Goal: Task Accomplishment & Management: Complete application form

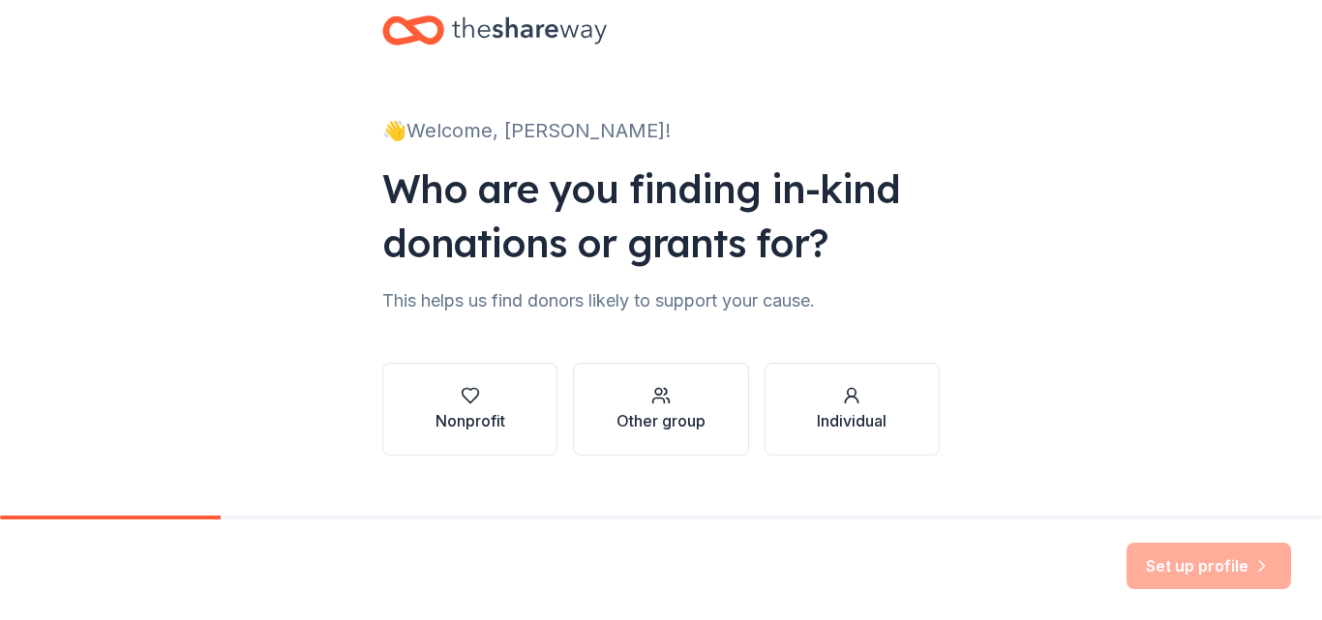
scroll to position [72, 0]
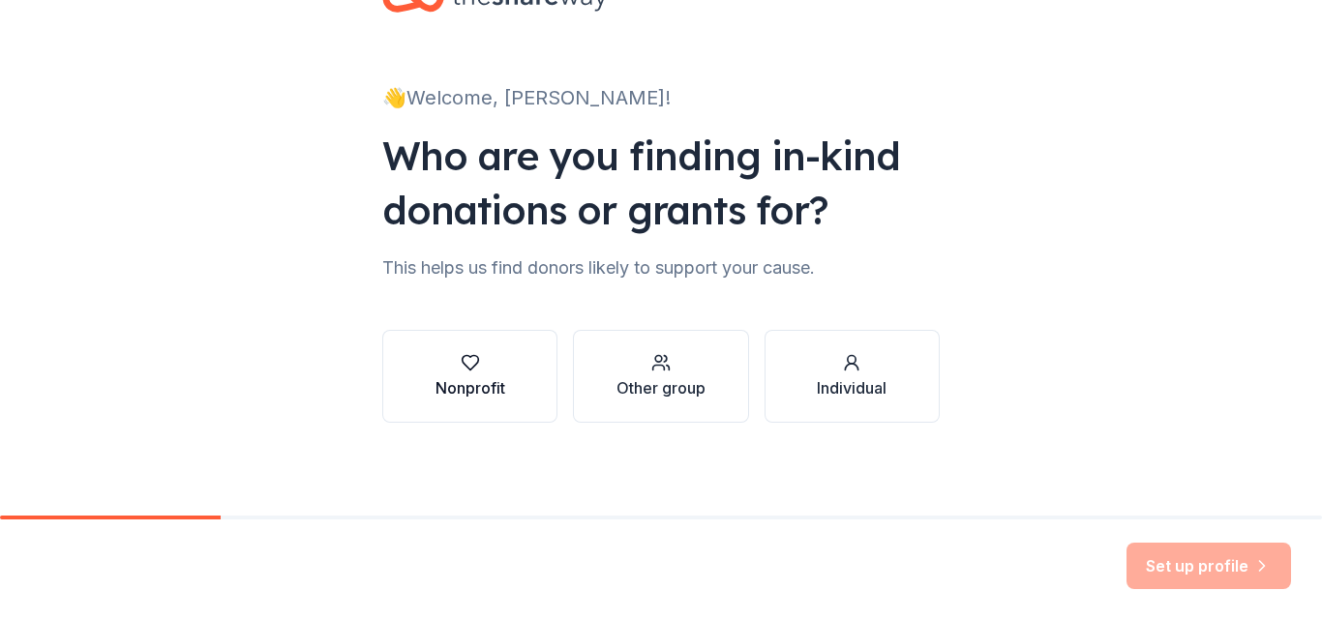
click at [466, 371] on icon "button" at bounding box center [470, 362] width 19 height 19
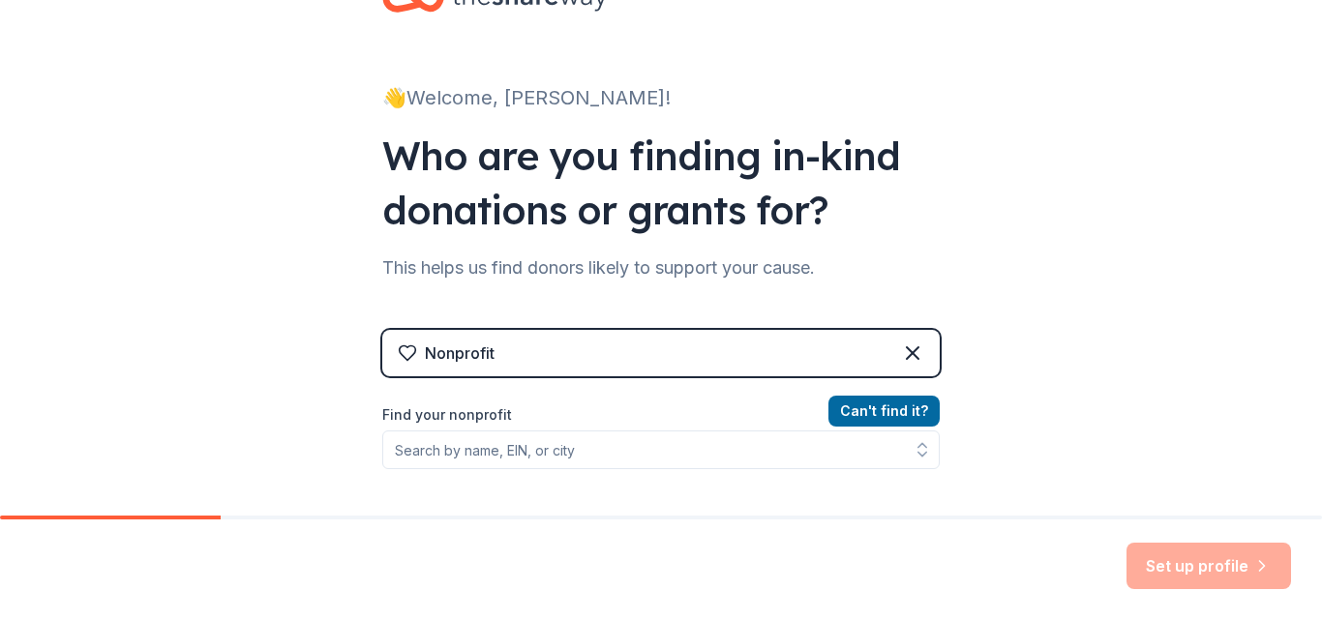
click at [400, 354] on icon at bounding box center [408, 353] width 16 height 15
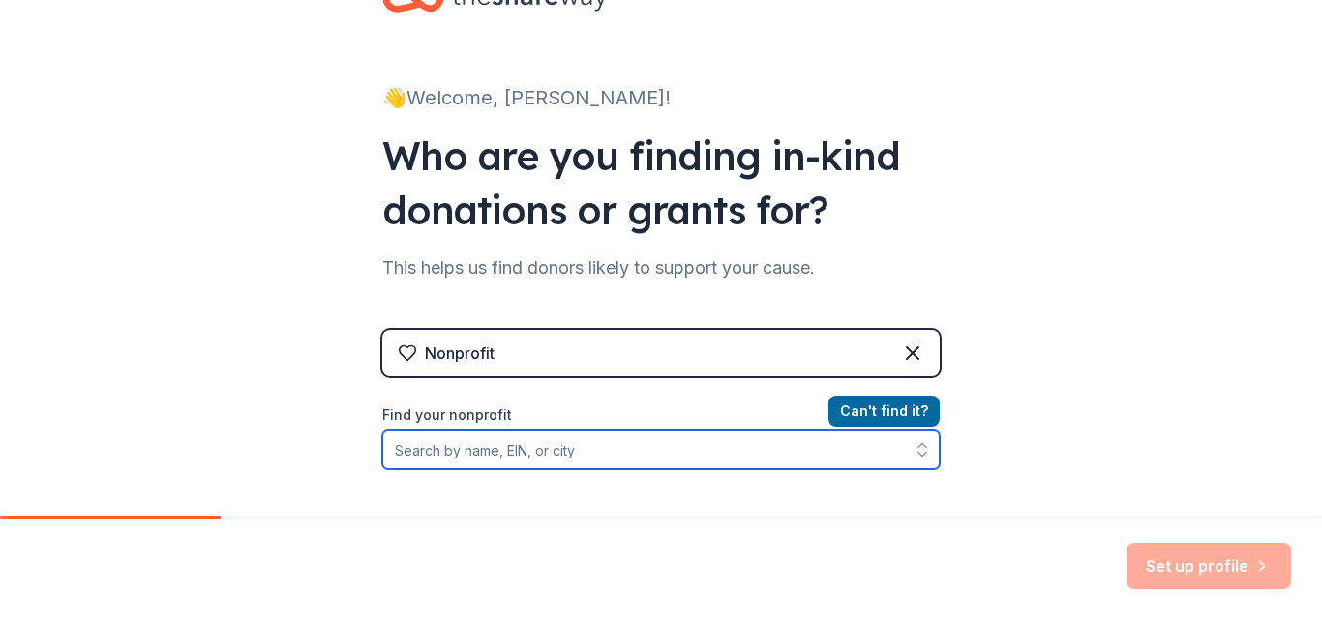
click at [513, 459] on input "Find your nonprofit" at bounding box center [660, 450] width 557 height 39
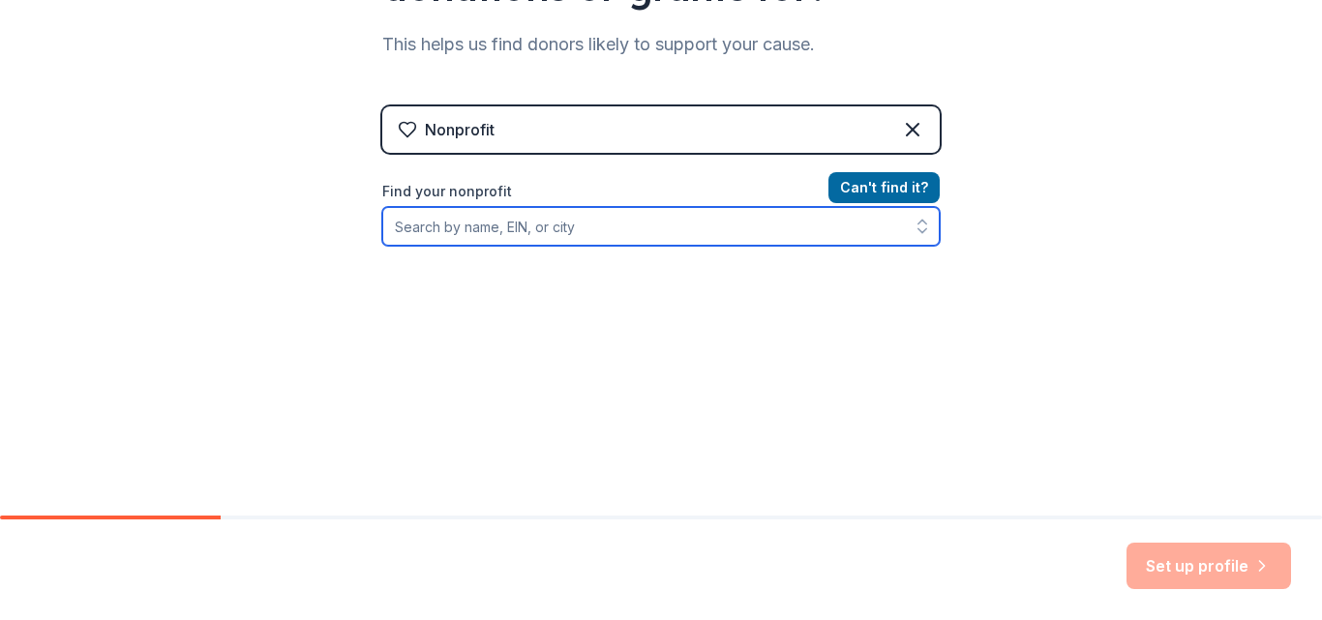
scroll to position [312, 0]
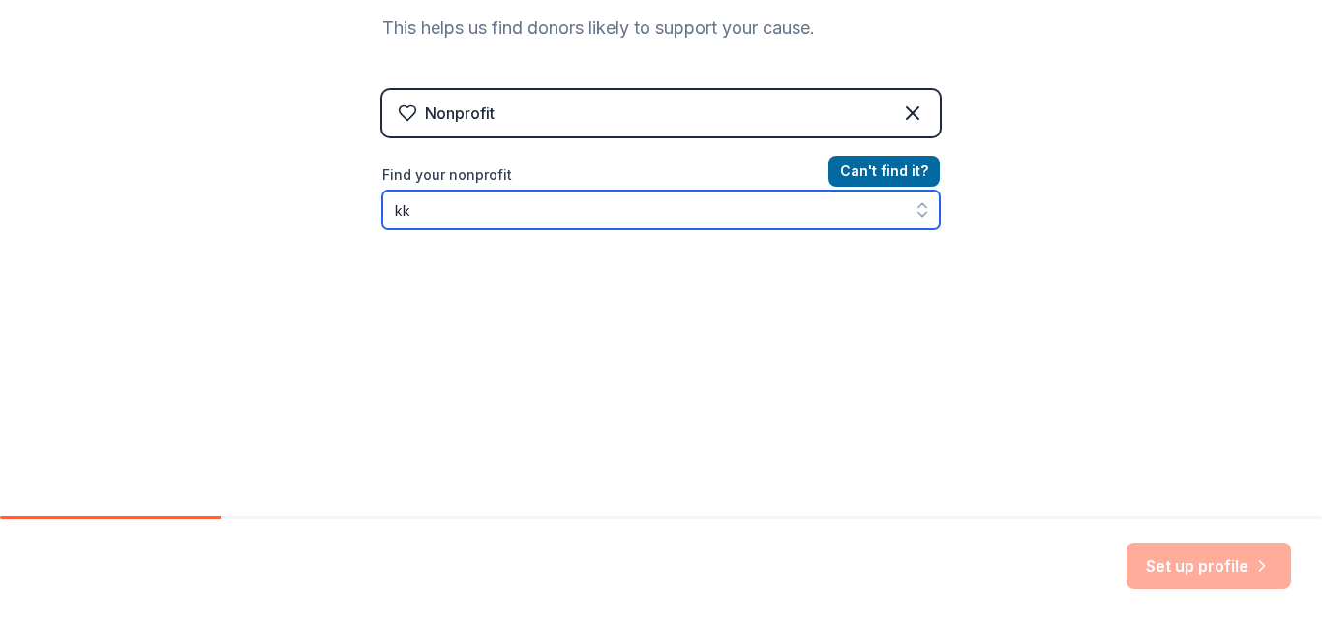
type input "k"
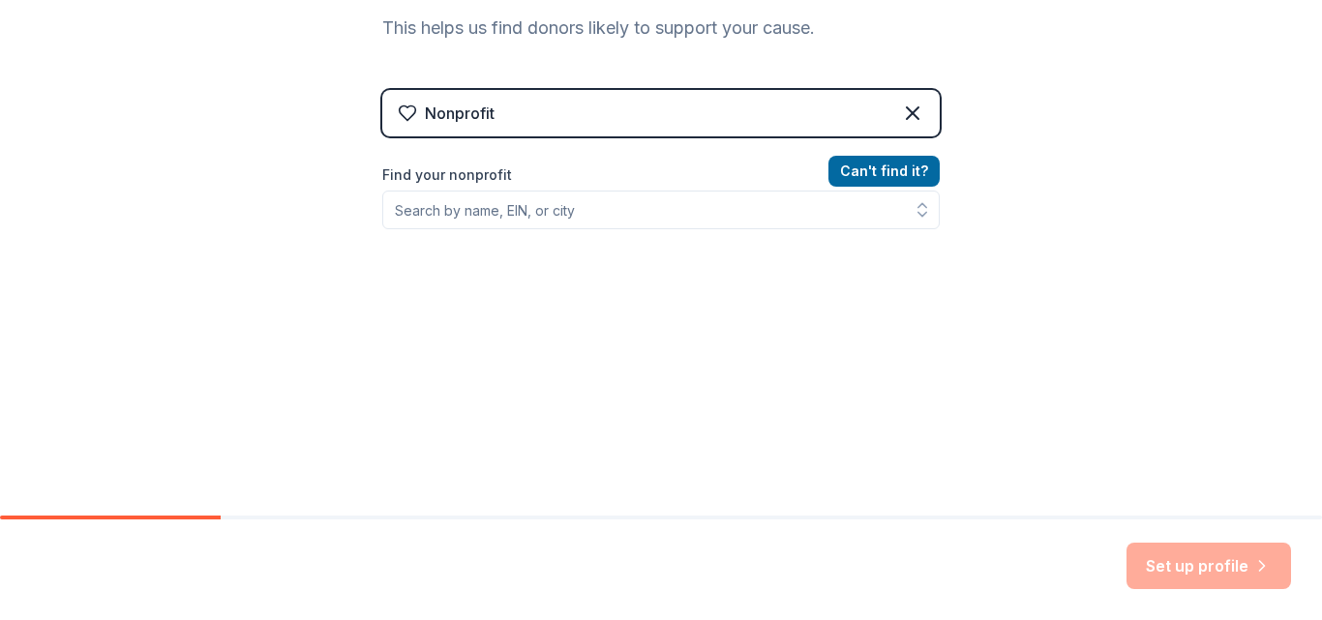
scroll to position [281, 0]
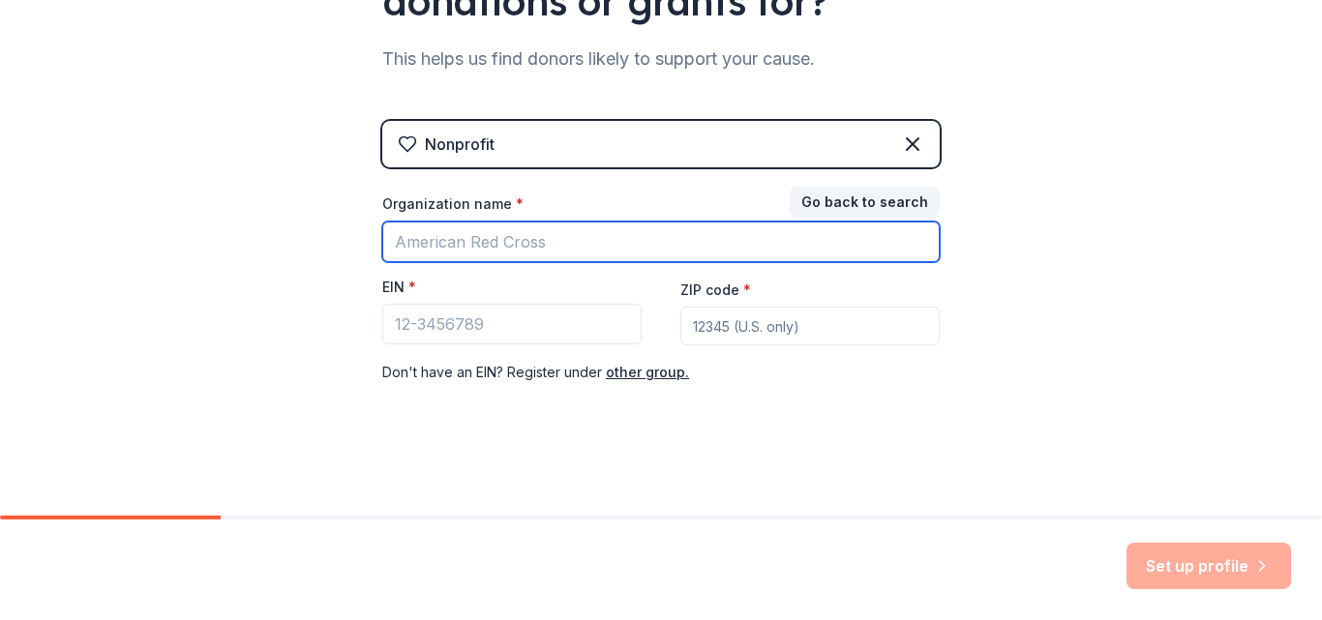
click at [490, 245] on input "Organization name *" at bounding box center [660, 242] width 557 height 41
type input "Rapha Orphans Organisations"
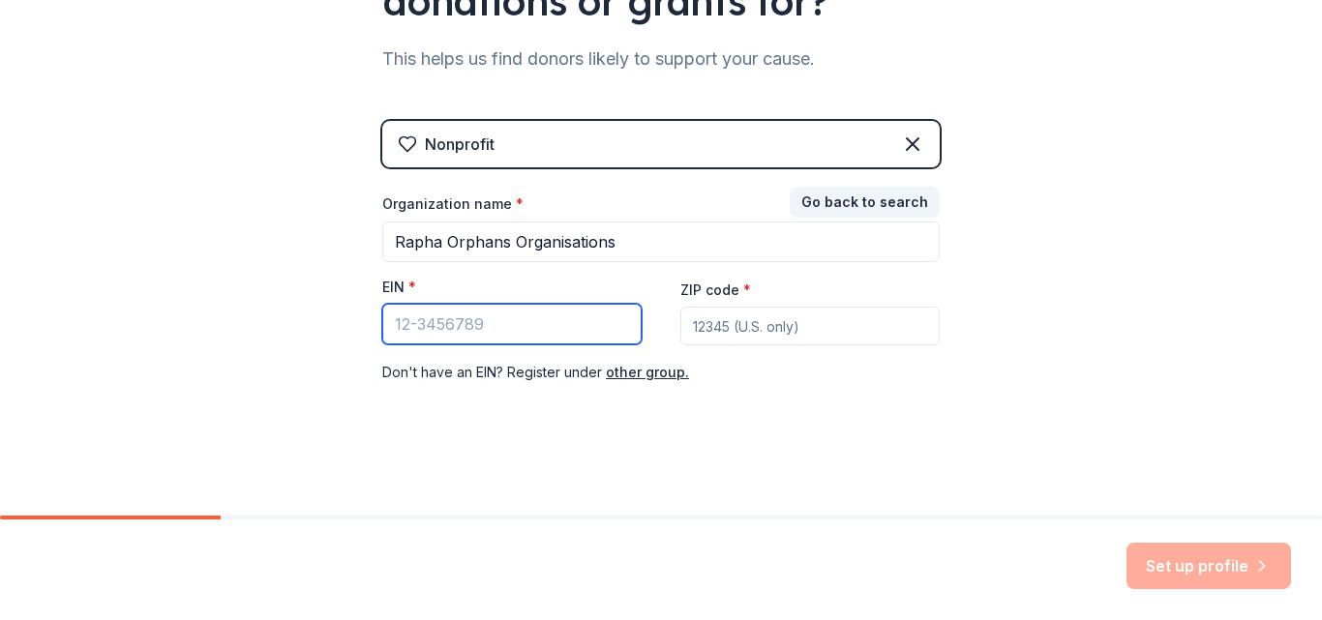
click at [461, 332] on input "EIN *" at bounding box center [511, 324] width 259 height 41
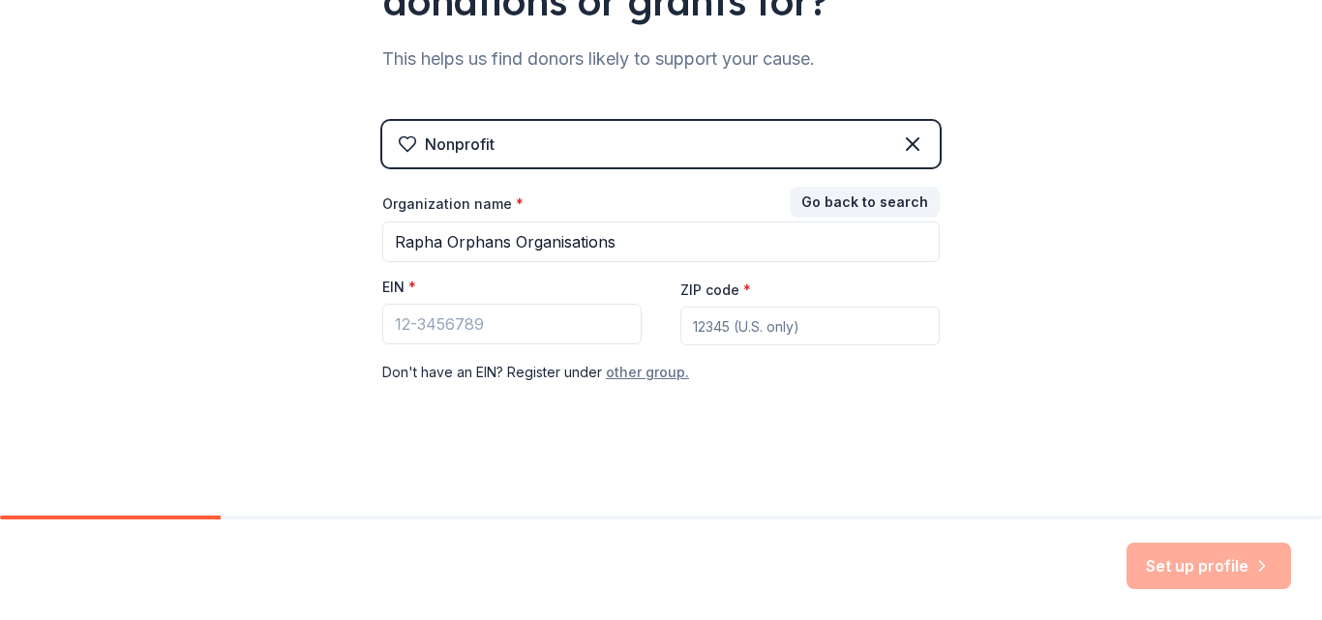
click at [630, 376] on button "other group." at bounding box center [647, 372] width 83 height 23
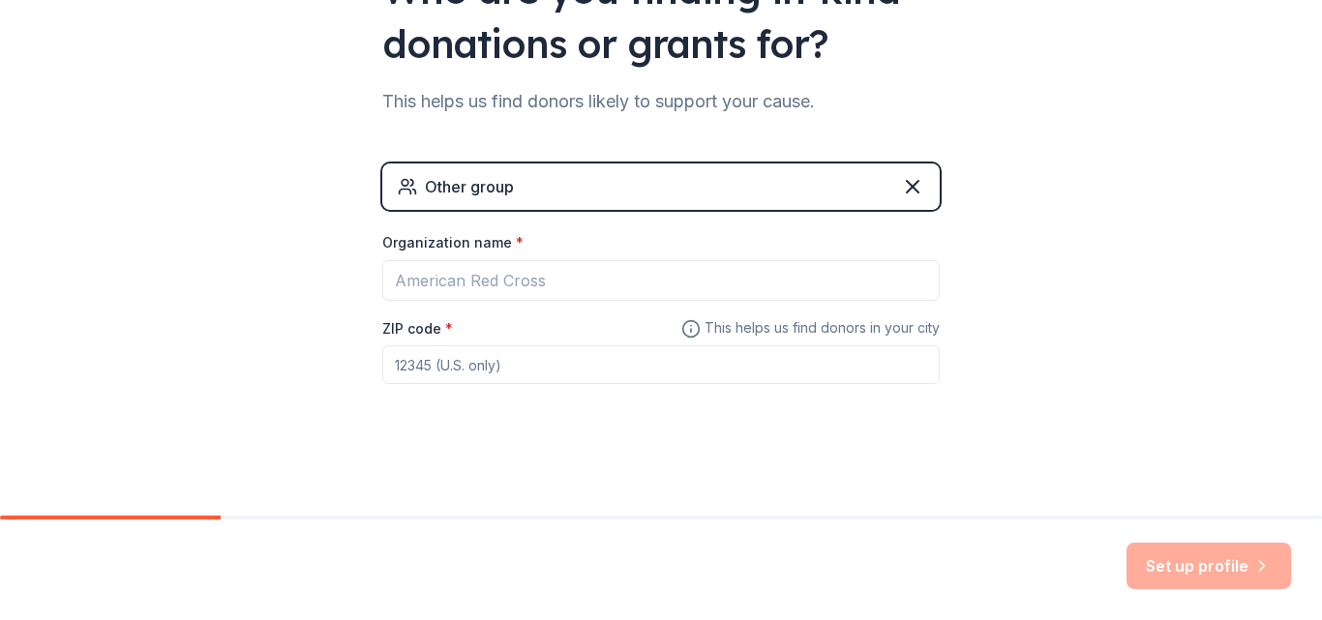
scroll to position [238, 0]
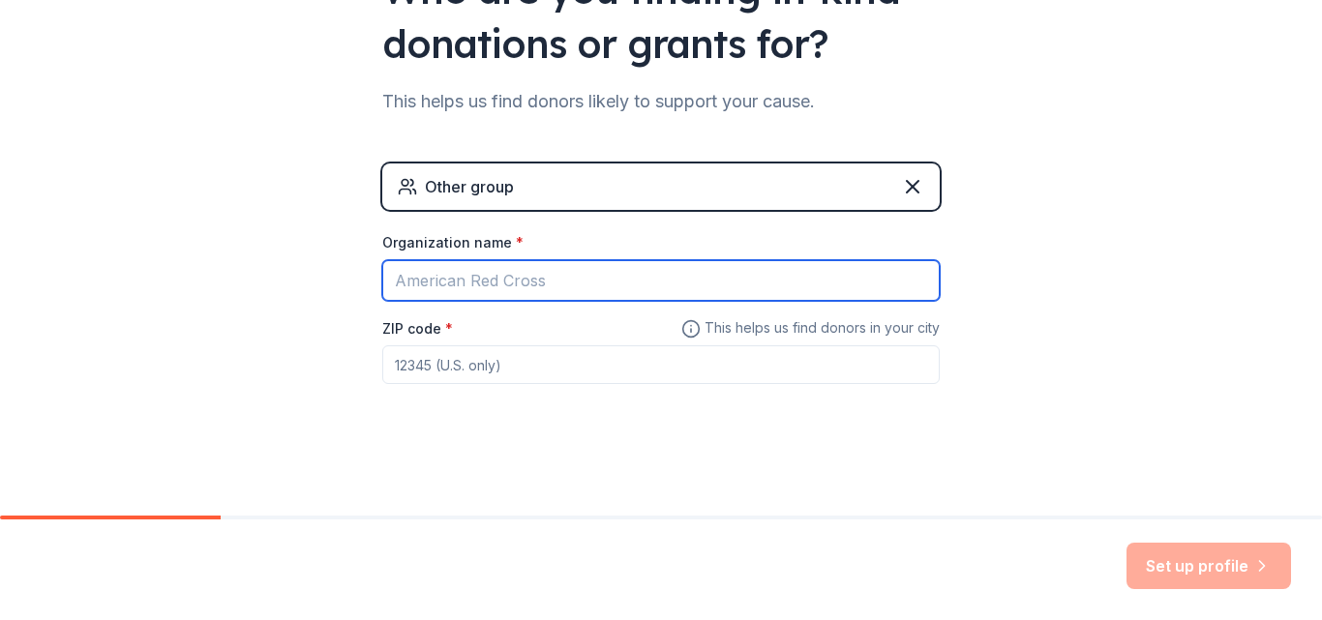
click at [579, 287] on input "Organization name *" at bounding box center [660, 280] width 557 height 41
type input "t"
type input "Rapha Orphans Organisations"
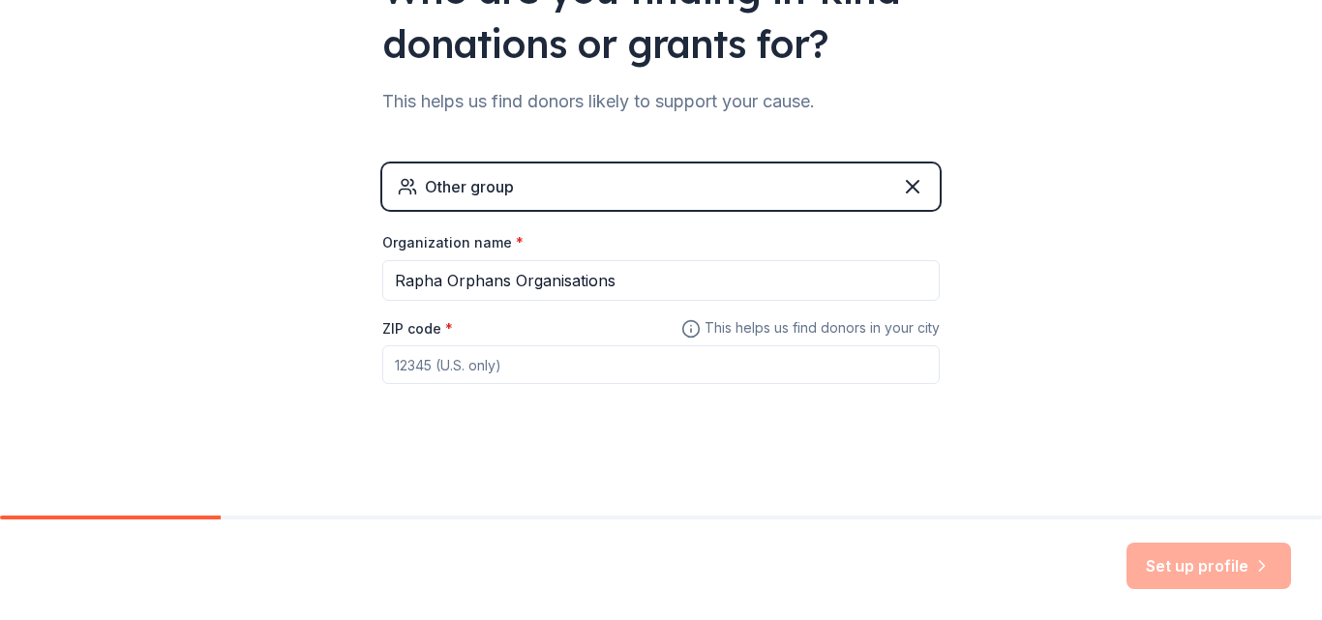
click at [453, 371] on input "ZIP code *" at bounding box center [660, 364] width 557 height 39
click at [479, 372] on input "ZIP code *" at bounding box center [660, 364] width 557 height 39
drag, startPoint x: 481, startPoint y: 338, endPoint x: 478, endPoint y: 371, distance: 33.0
click at [478, 371] on input "ZIP code *" at bounding box center [660, 364] width 557 height 39
type input "6"
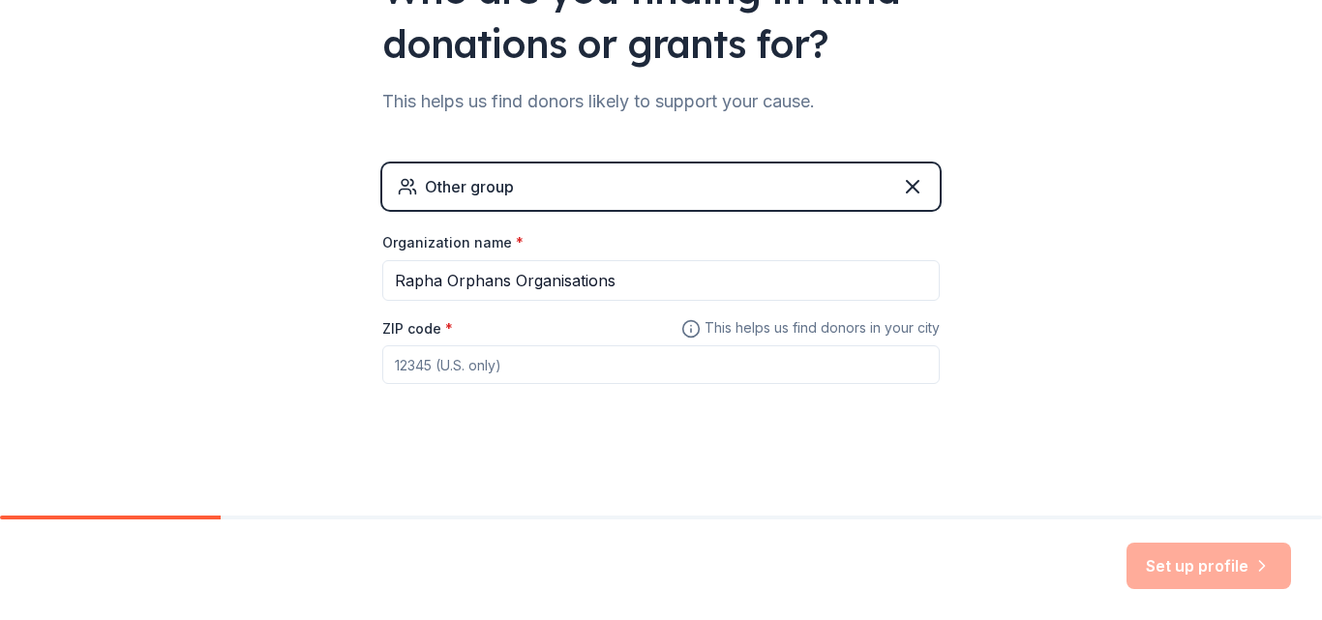
click at [780, 190] on div "Other group" at bounding box center [660, 187] width 557 height 46
click at [520, 201] on div "Other group" at bounding box center [660, 187] width 557 height 46
click at [500, 197] on div "Other group" at bounding box center [469, 186] width 89 height 23
click at [914, 181] on icon at bounding box center [912, 186] width 23 height 23
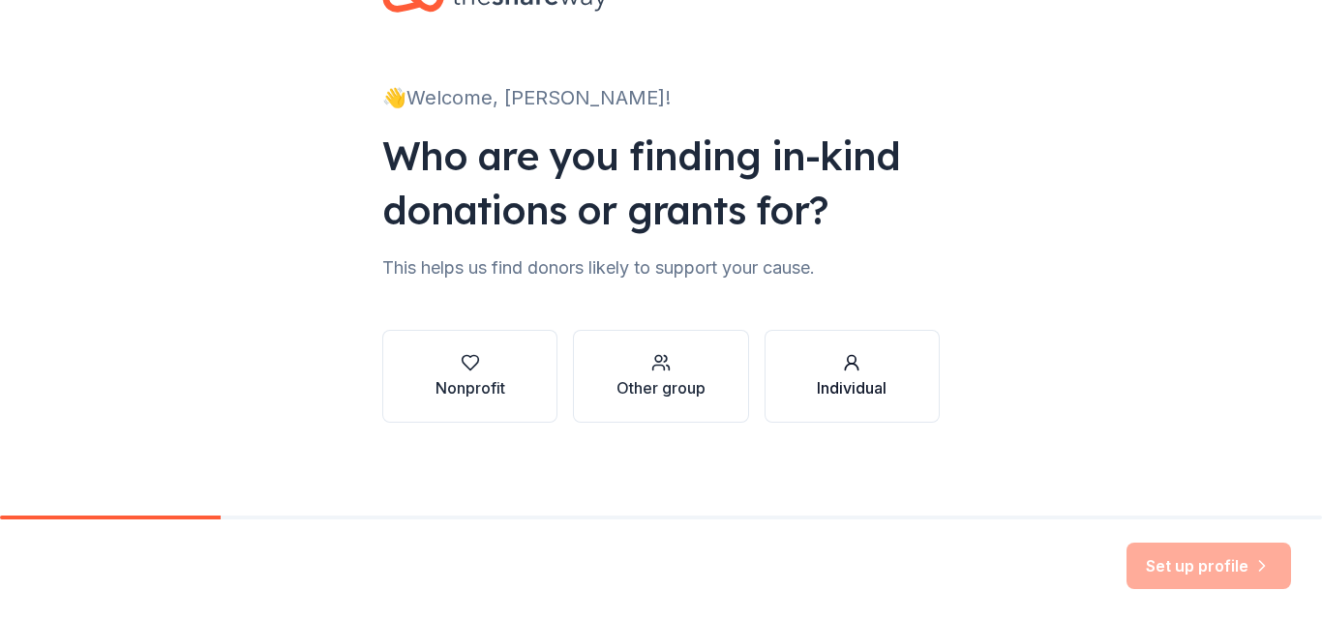
click at [844, 379] on div "Individual" at bounding box center [852, 387] width 70 height 23
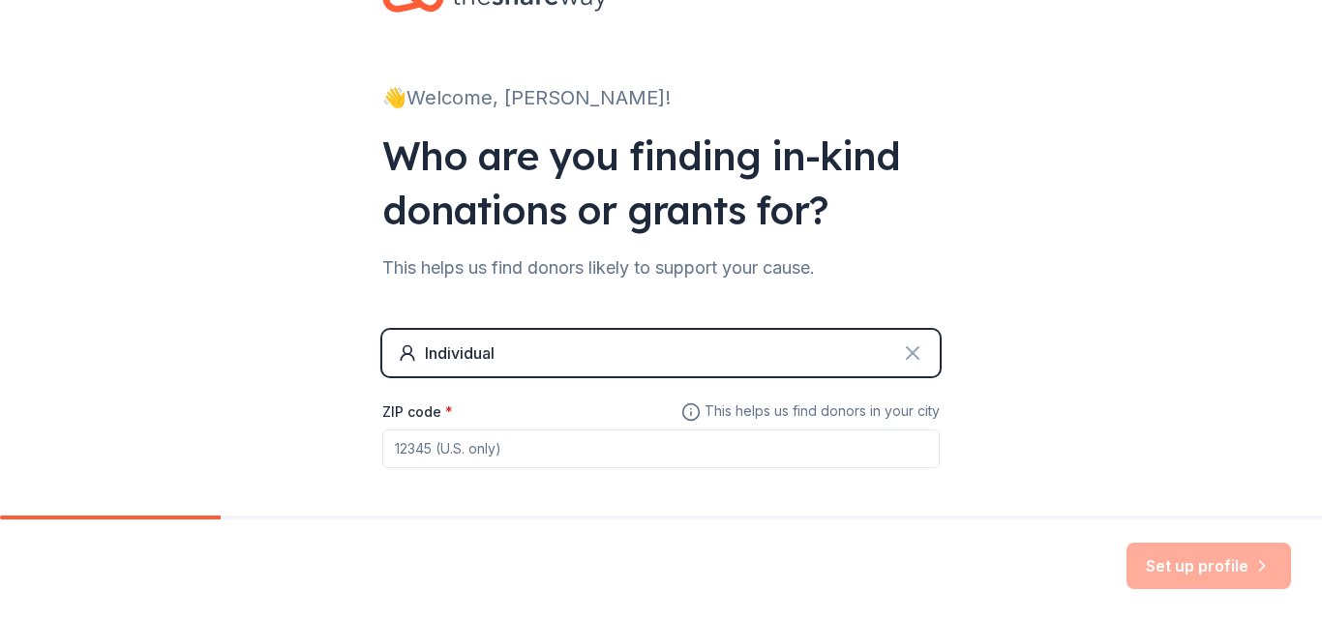
click at [903, 343] on icon at bounding box center [912, 353] width 23 height 23
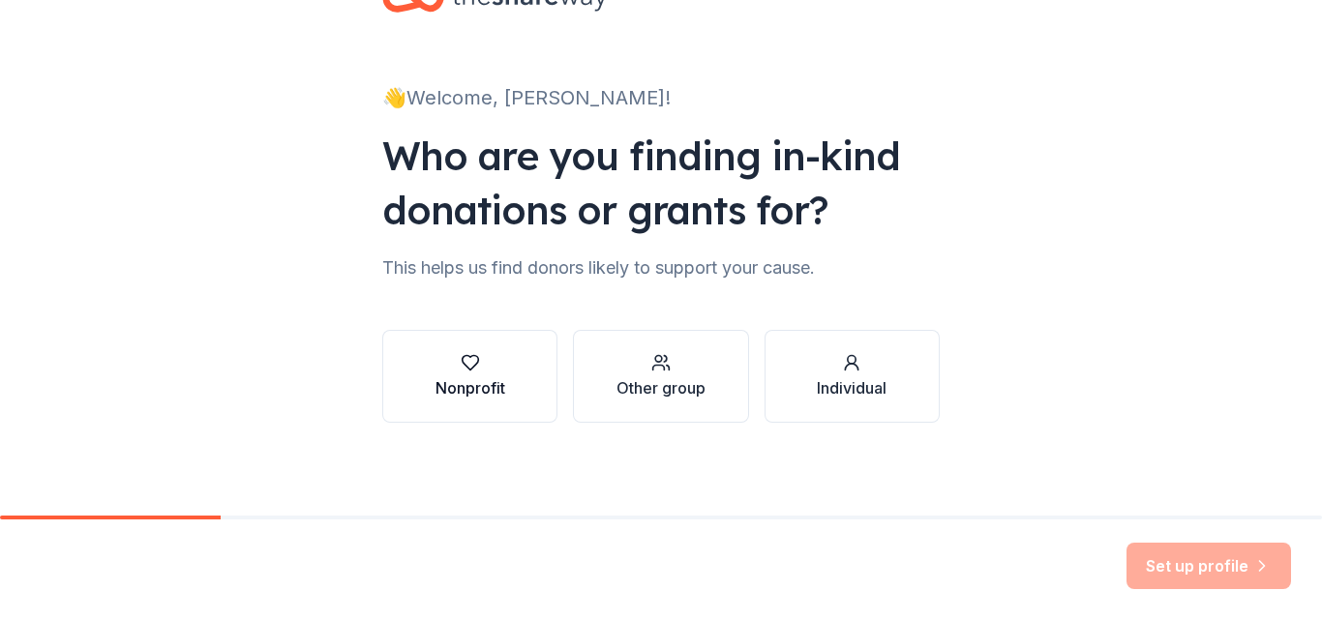
click at [477, 401] on button "Nonprofit" at bounding box center [469, 376] width 175 height 93
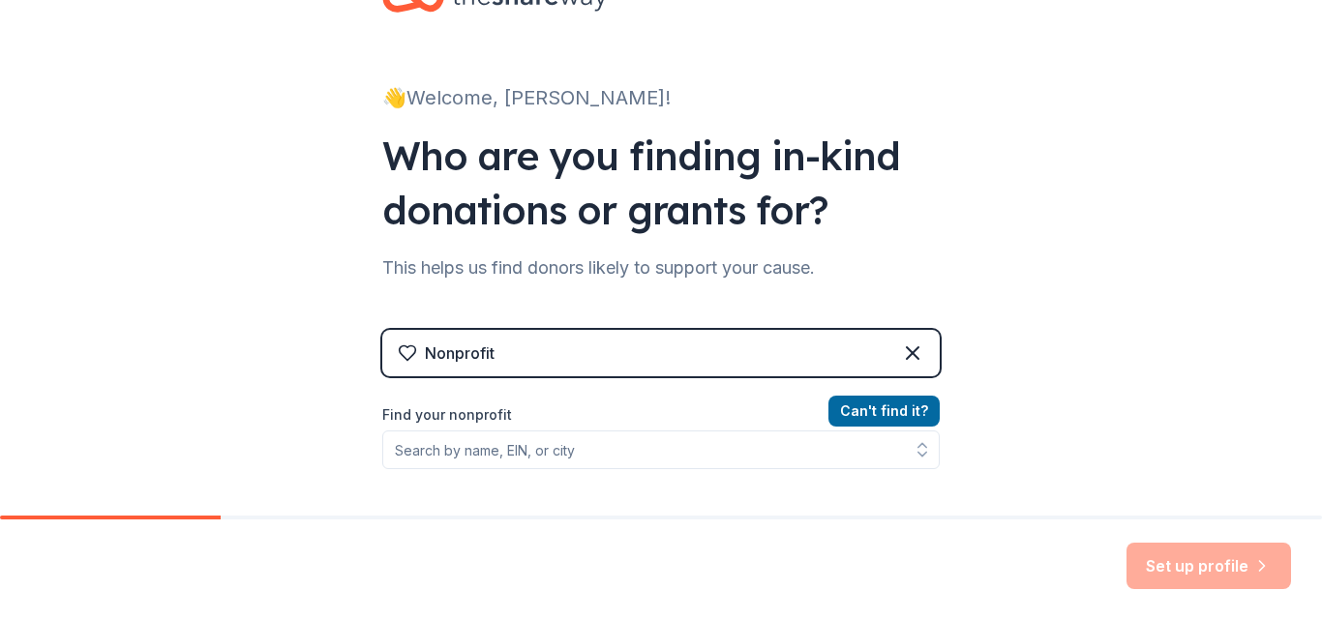
click at [405, 355] on icon at bounding box center [408, 353] width 16 height 15
click at [881, 420] on button "Can ' t find it?" at bounding box center [883, 411] width 111 height 31
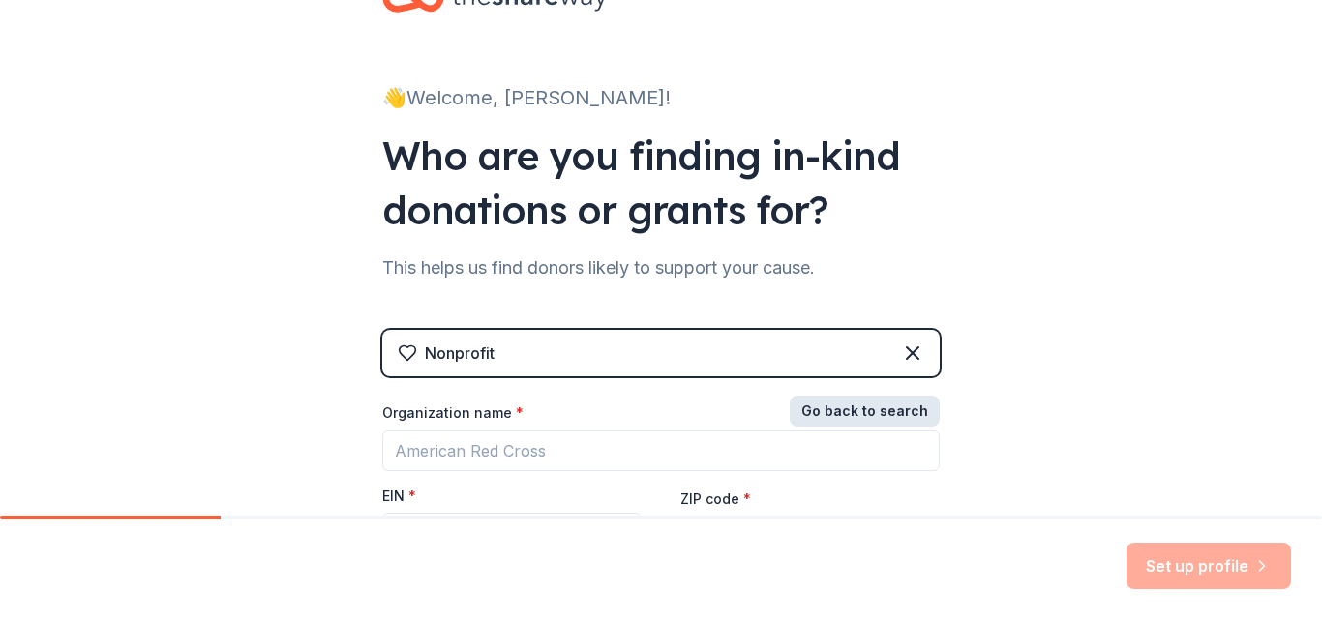
click at [866, 415] on button "Go back to search" at bounding box center [864, 411] width 150 height 31
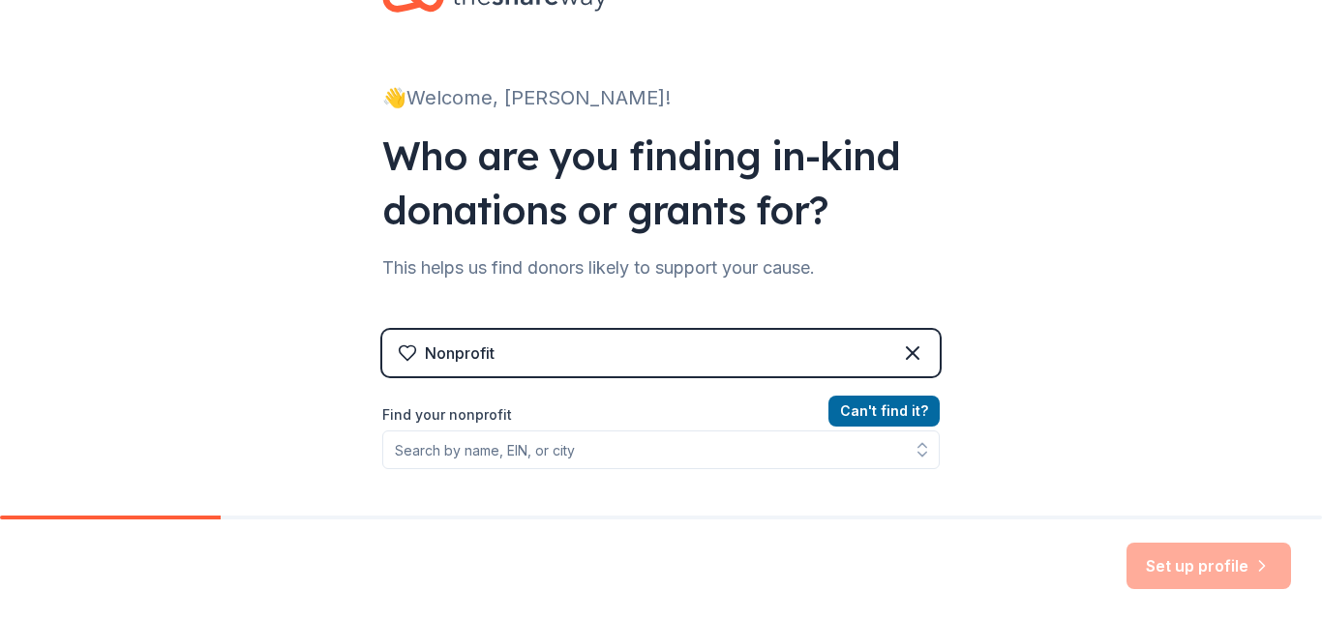
click at [547, 365] on div "Nonprofit" at bounding box center [660, 353] width 557 height 46
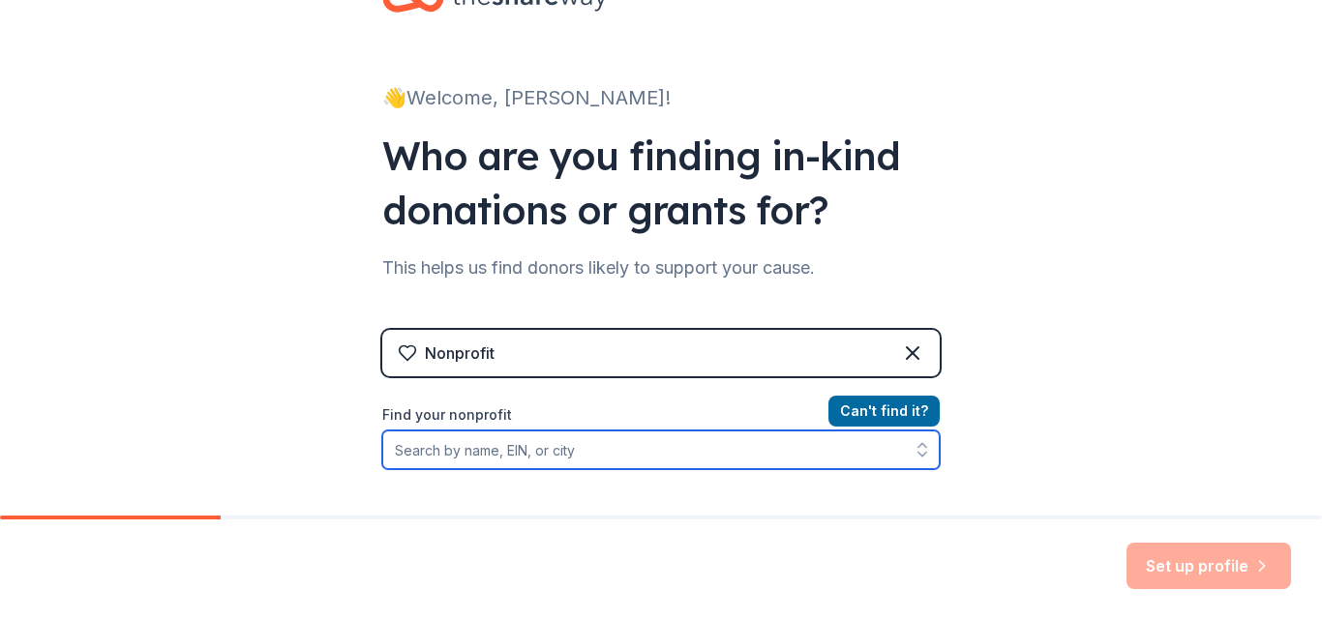
click at [459, 452] on input "Find your nonprofit" at bounding box center [660, 450] width 557 height 39
click at [914, 458] on icon "button" at bounding box center [921, 449] width 19 height 19
click at [914, 450] on icon "button" at bounding box center [921, 449] width 19 height 19
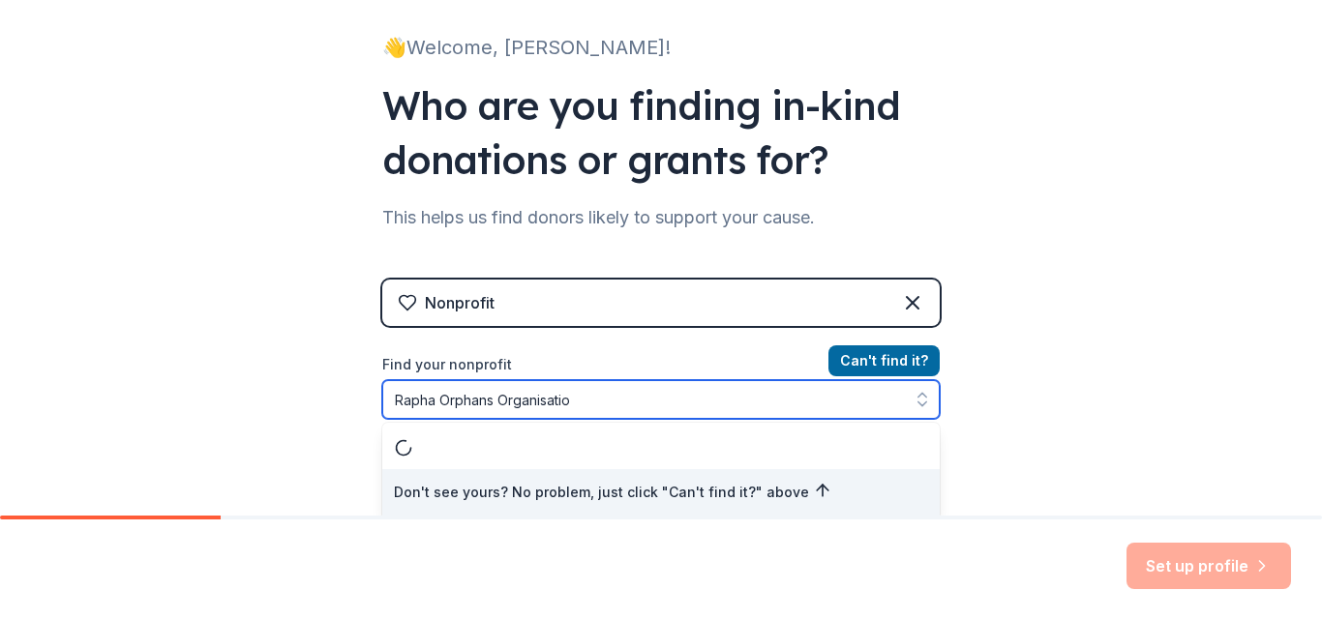
type input "Rapha Orphans Organisation"
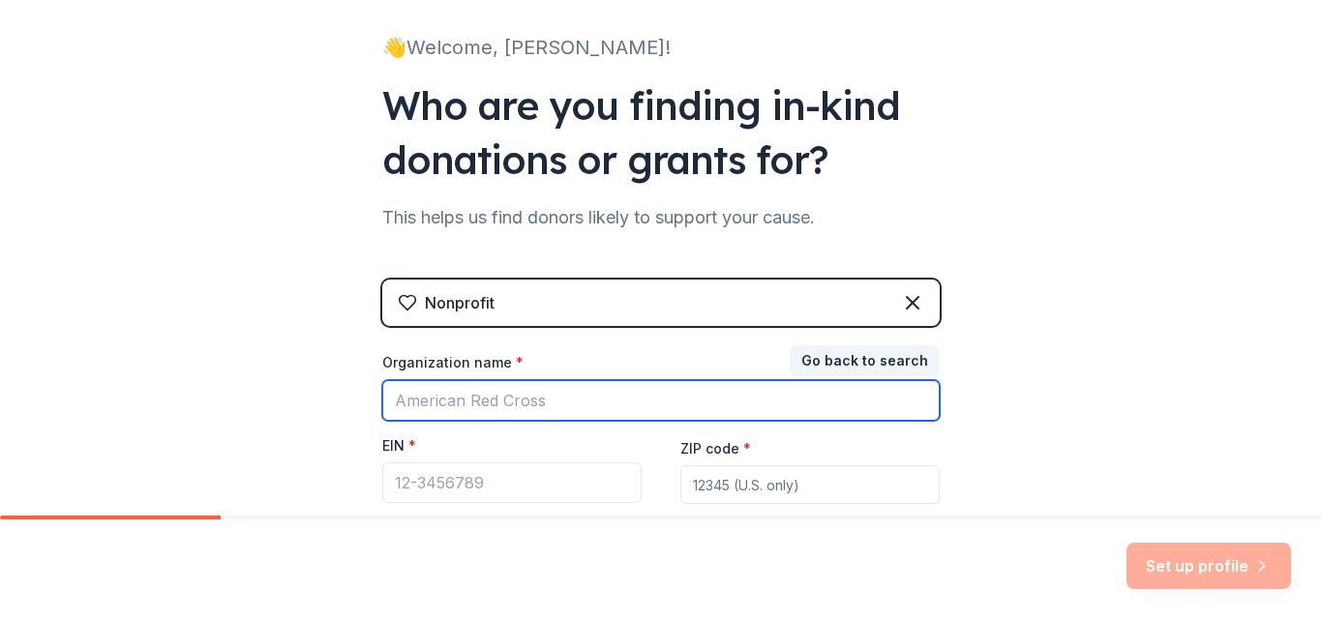
click at [492, 398] on input "Organization name *" at bounding box center [660, 400] width 557 height 41
type input "Rapha orphans Organisations"
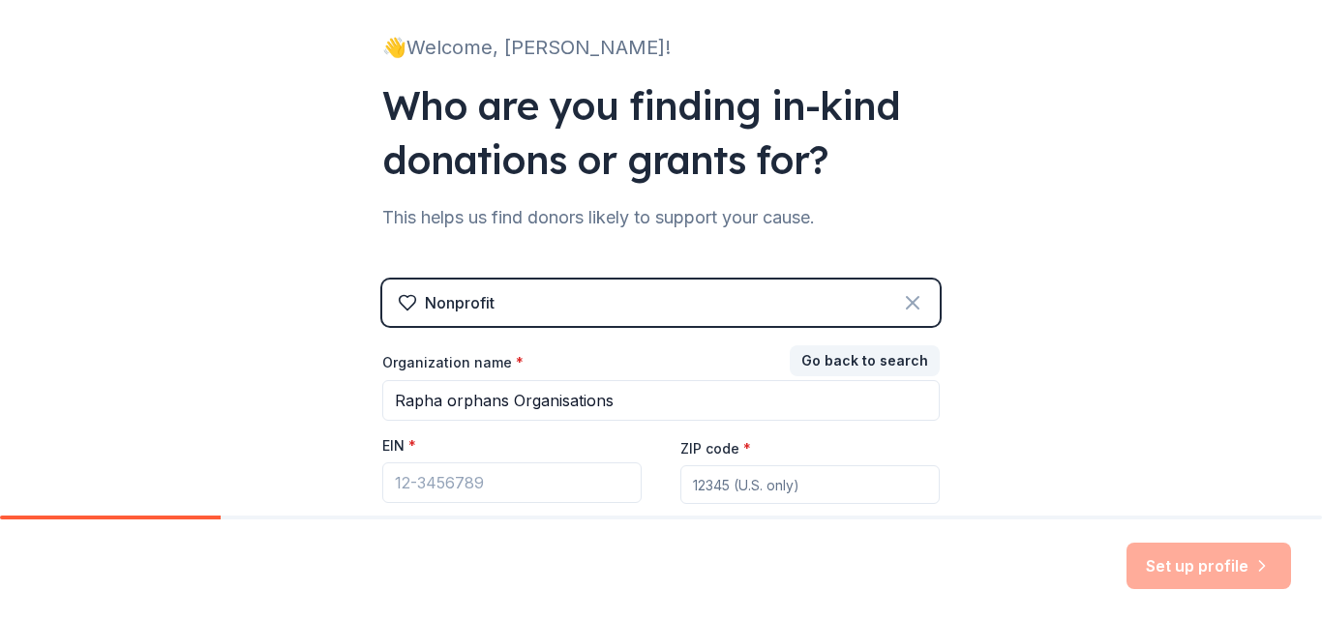
click at [907, 308] on icon at bounding box center [912, 302] width 23 height 23
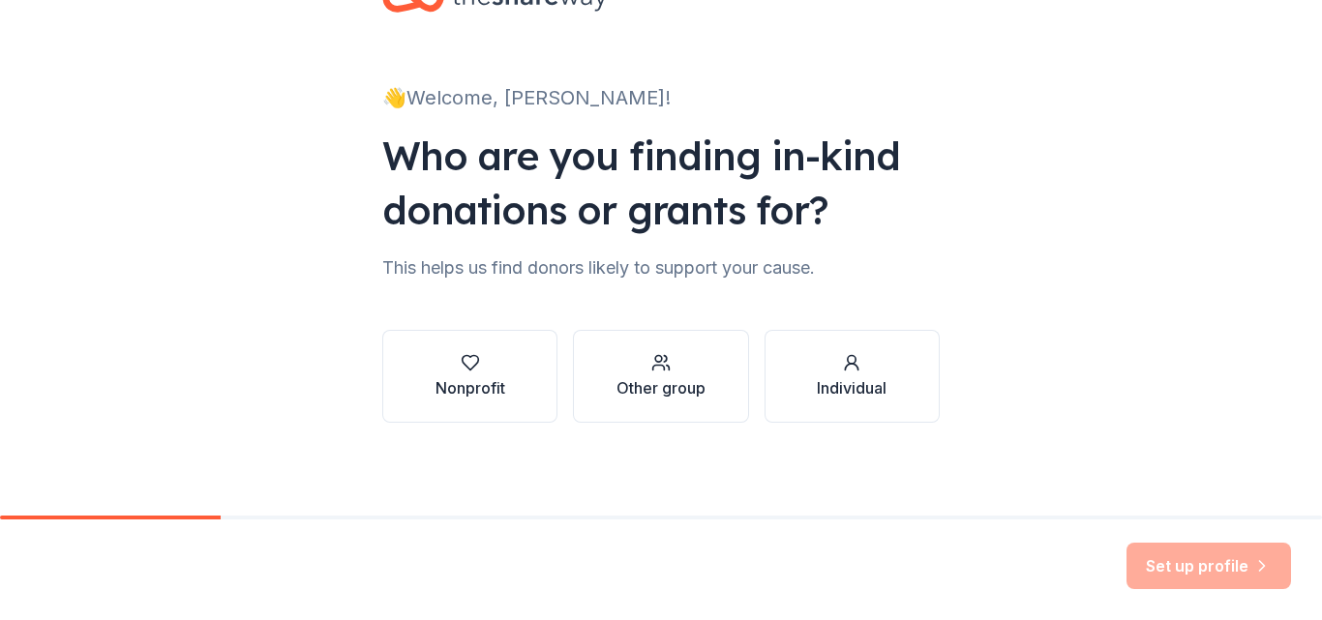
scroll to position [72, 0]
